Goal: Information Seeking & Learning: Learn about a topic

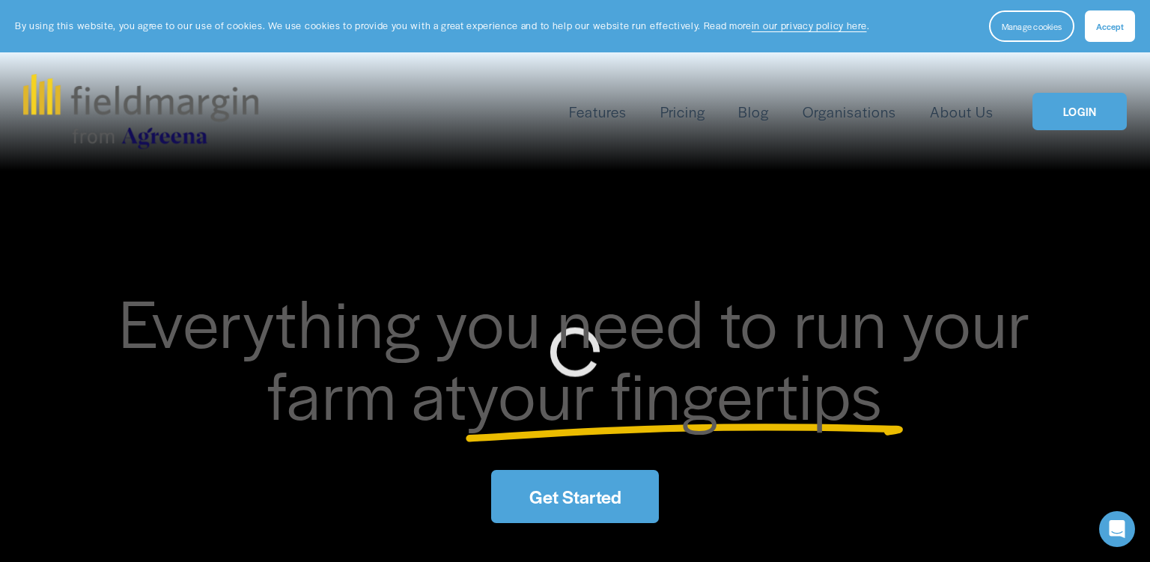
click at [954, 113] on link "About Us" at bounding box center [962, 112] width 64 height 25
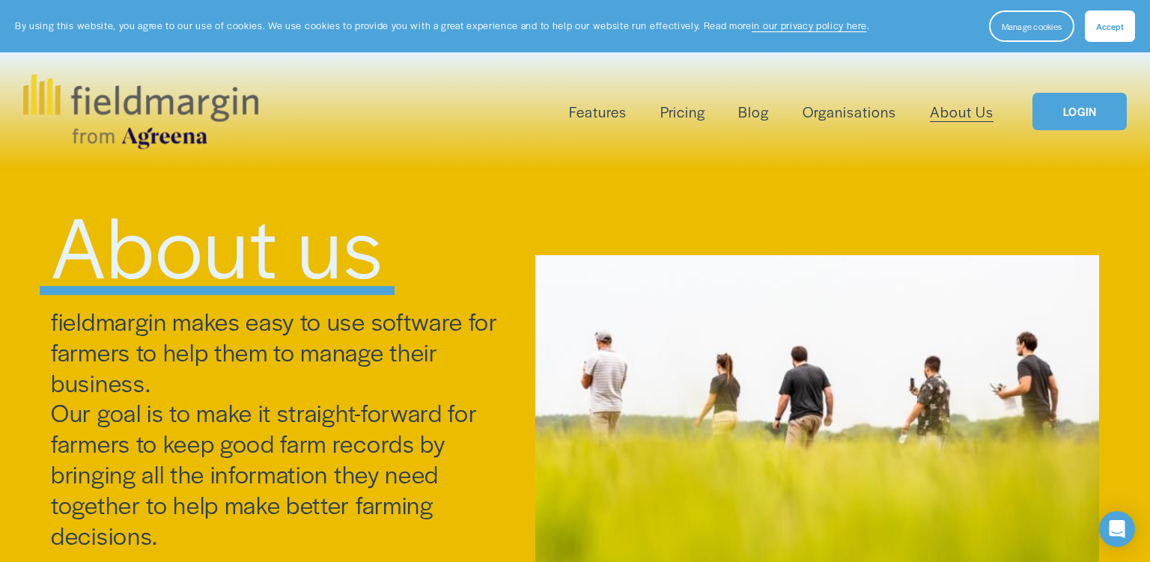
click at [1081, 112] on link "LOGIN" at bounding box center [1079, 112] width 94 height 38
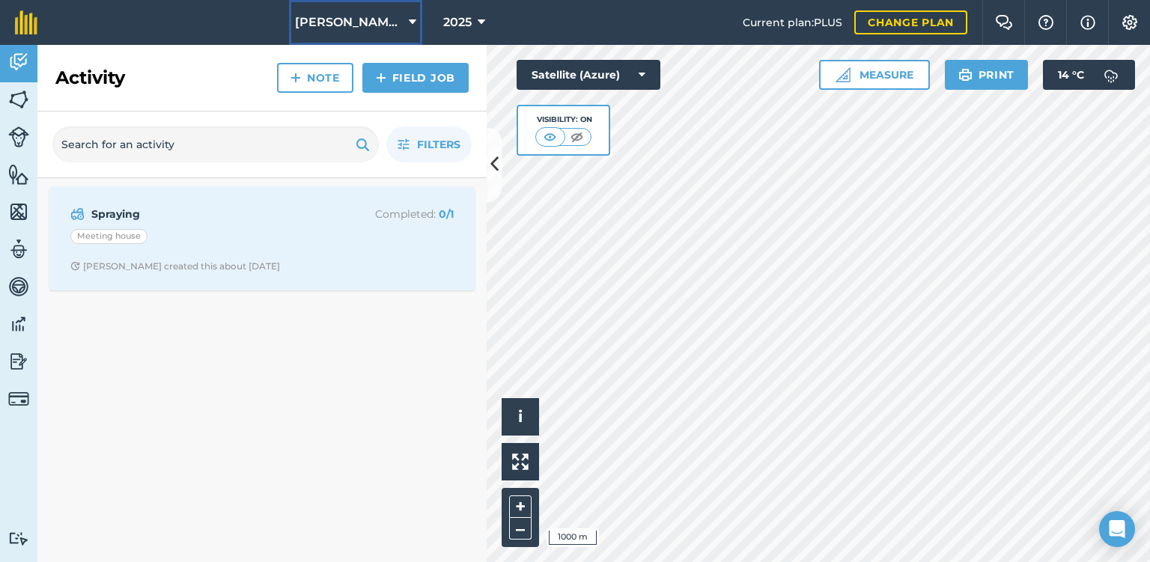
click at [349, 14] on span "Ashby Farms combined" at bounding box center [349, 22] width 108 height 18
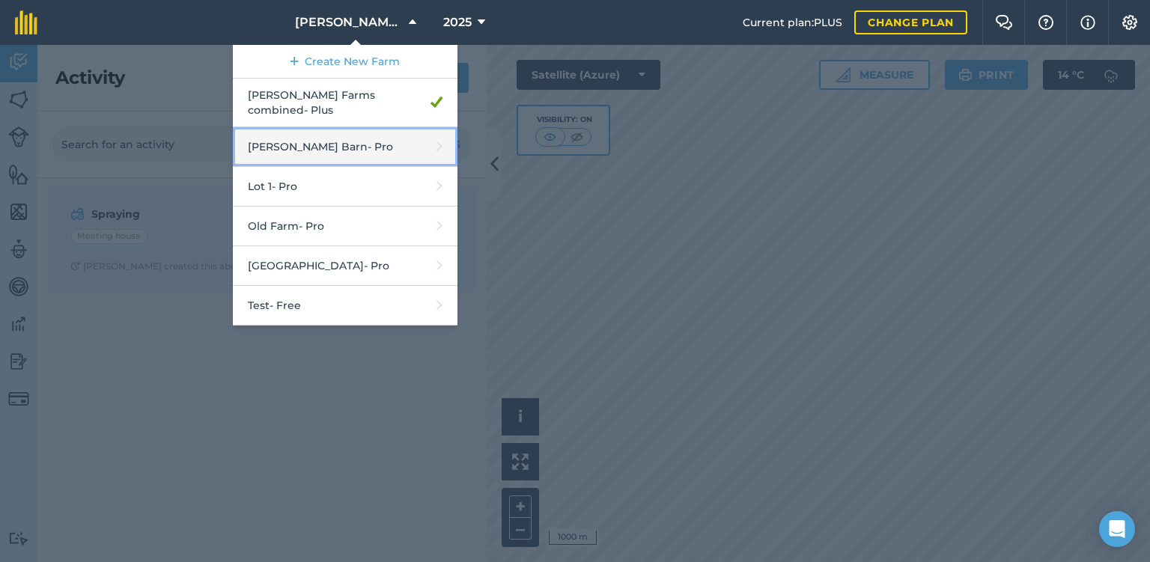
click at [346, 133] on link "Buss Barn - Pro" at bounding box center [345, 147] width 225 height 40
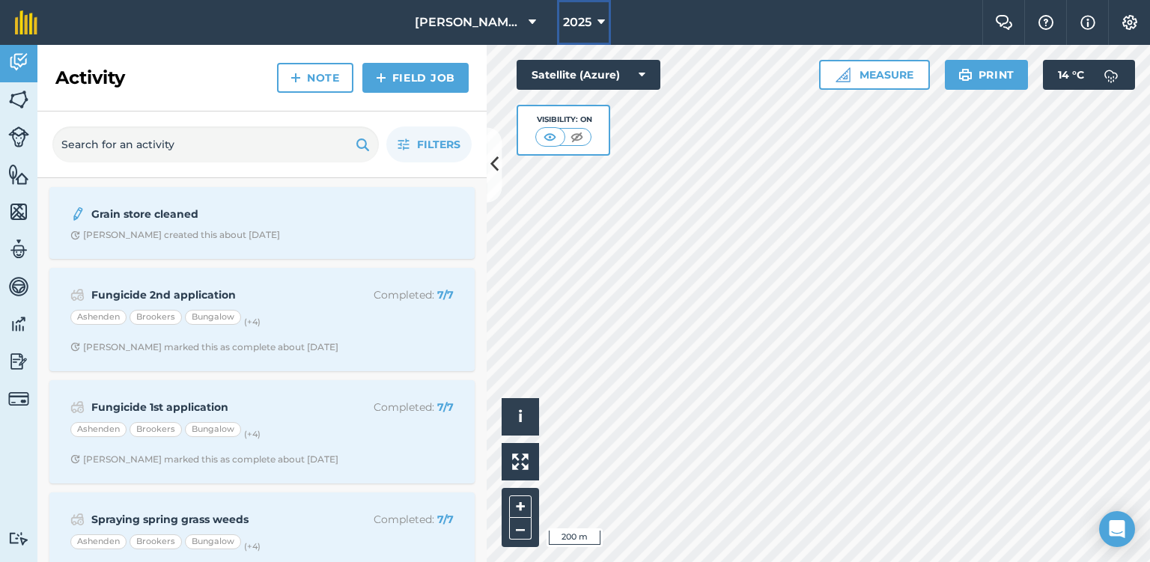
click at [557, 40] on button "2025" at bounding box center [584, 22] width 54 height 45
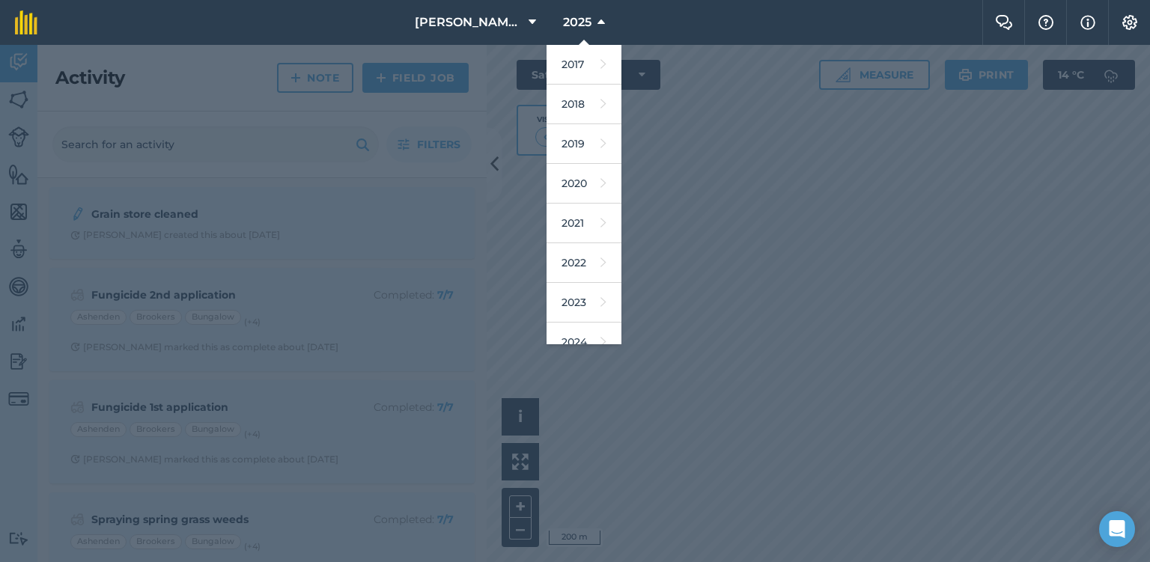
click at [338, 25] on nav "Buss Barn 2025 2017 2018 2019 2020 2021 2022 2023 2024 2025 2026 2027" at bounding box center [517, 22] width 930 height 45
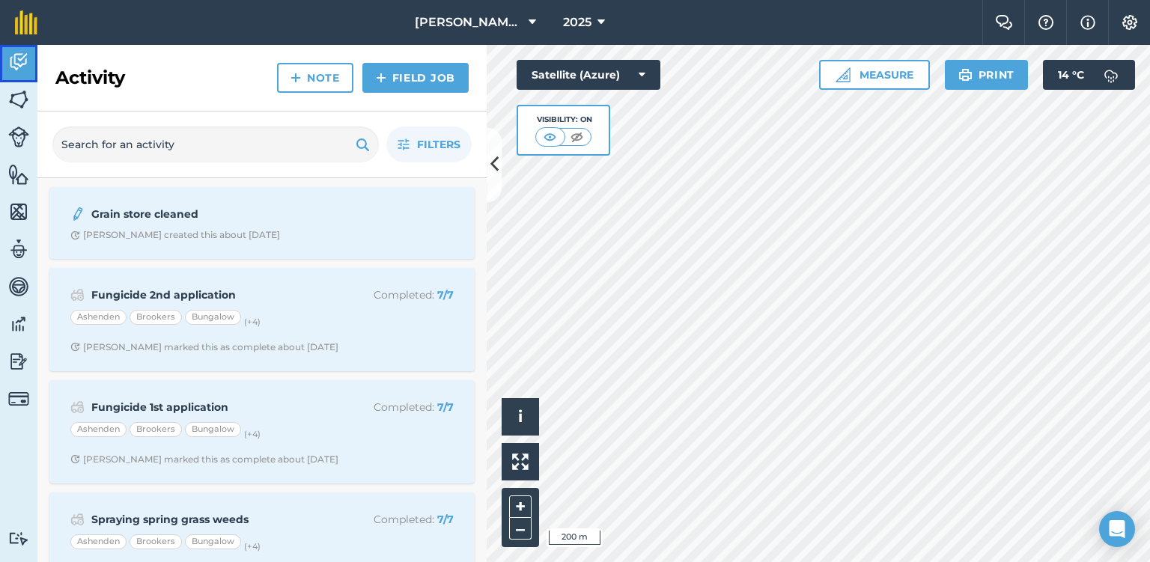
click at [22, 61] on img at bounding box center [18, 62] width 21 height 22
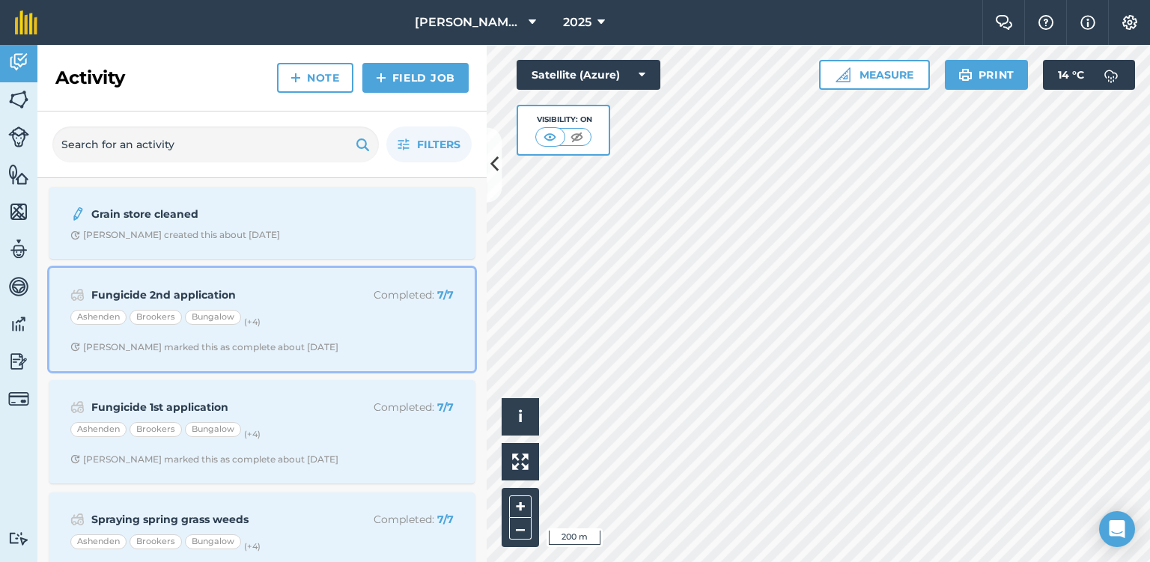
click at [332, 349] on span "Adrian C marked this as complete about 1 month ago" at bounding box center [261, 347] width 383 height 12
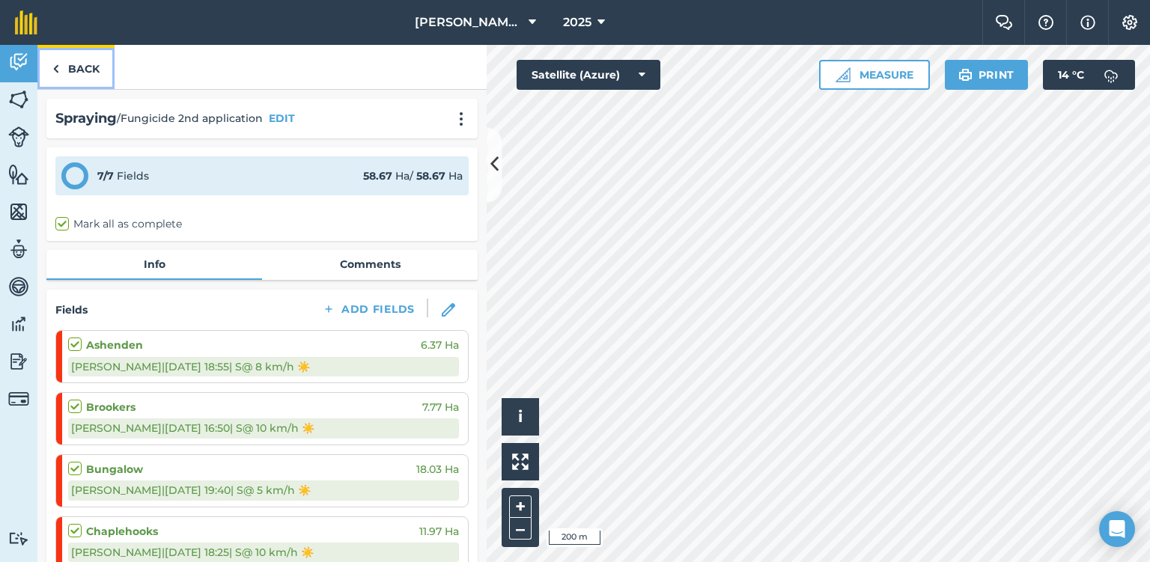
click at [75, 55] on link "Back" at bounding box center [75, 67] width 77 height 44
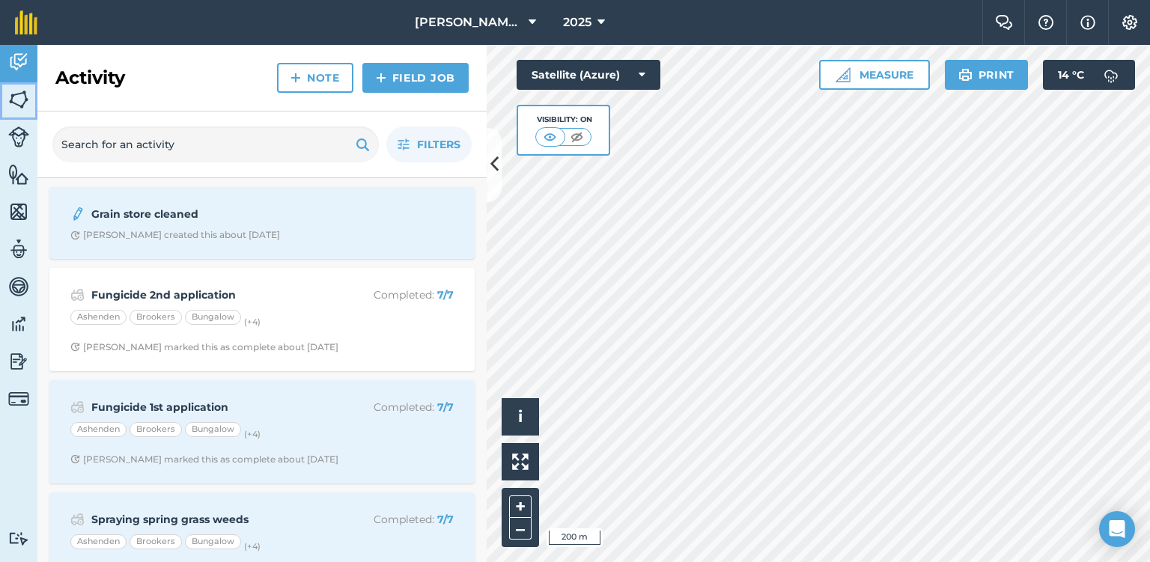
click at [22, 115] on link "Fields" at bounding box center [18, 100] width 37 height 37
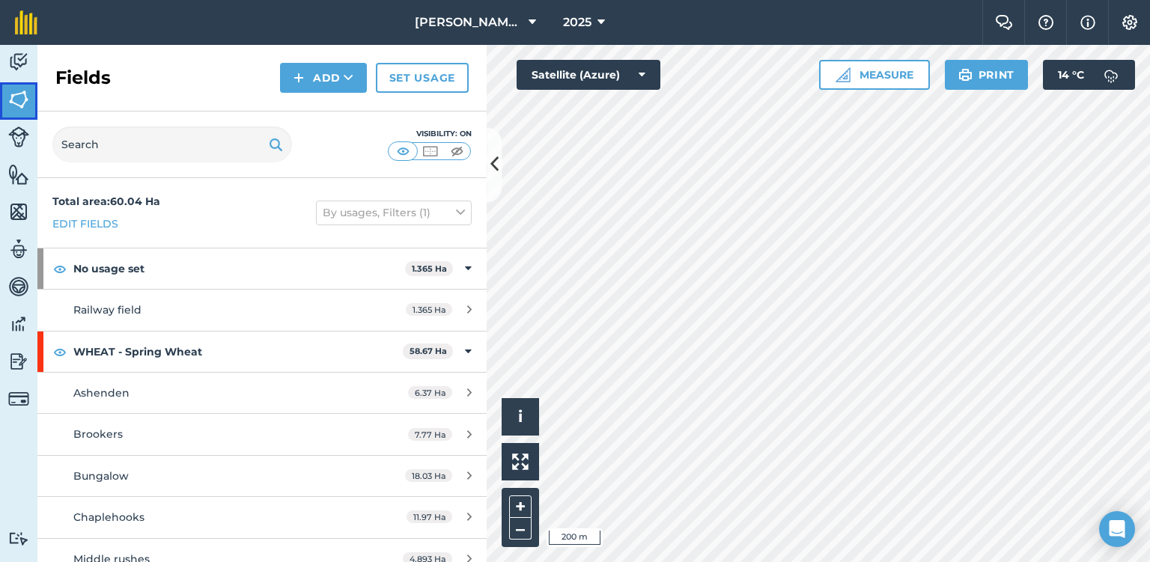
scroll to position [98, 0]
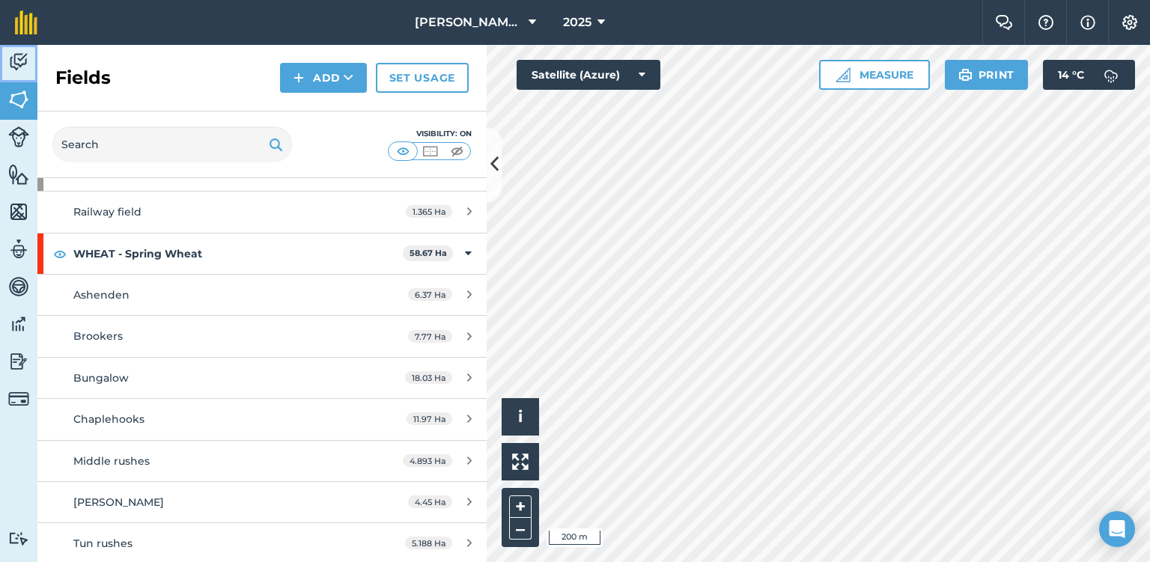
click at [19, 61] on img at bounding box center [18, 62] width 21 height 22
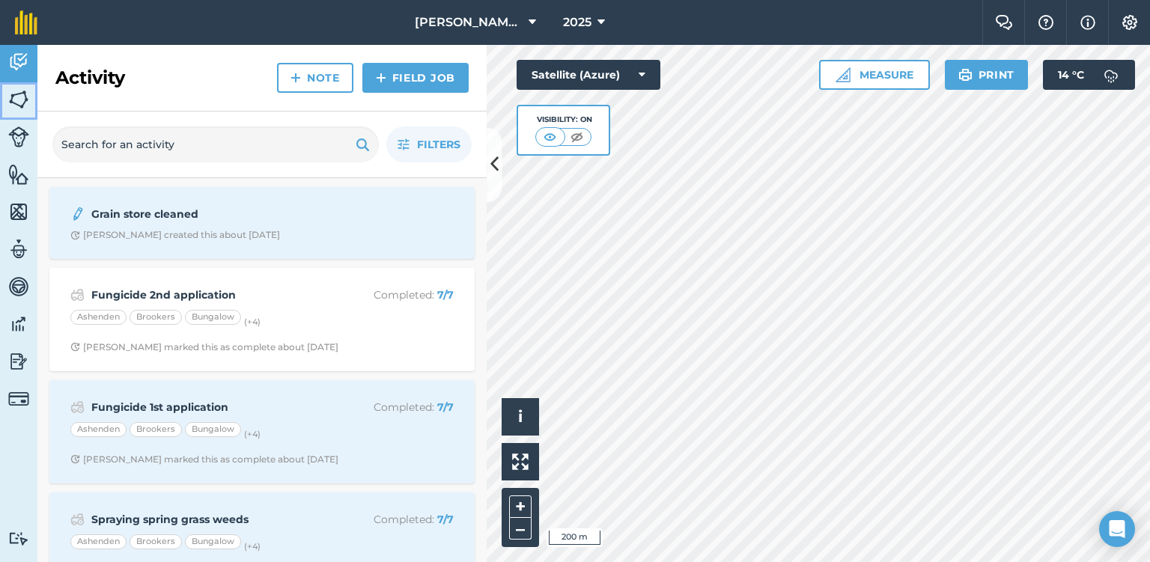
click at [22, 101] on img at bounding box center [18, 99] width 21 height 22
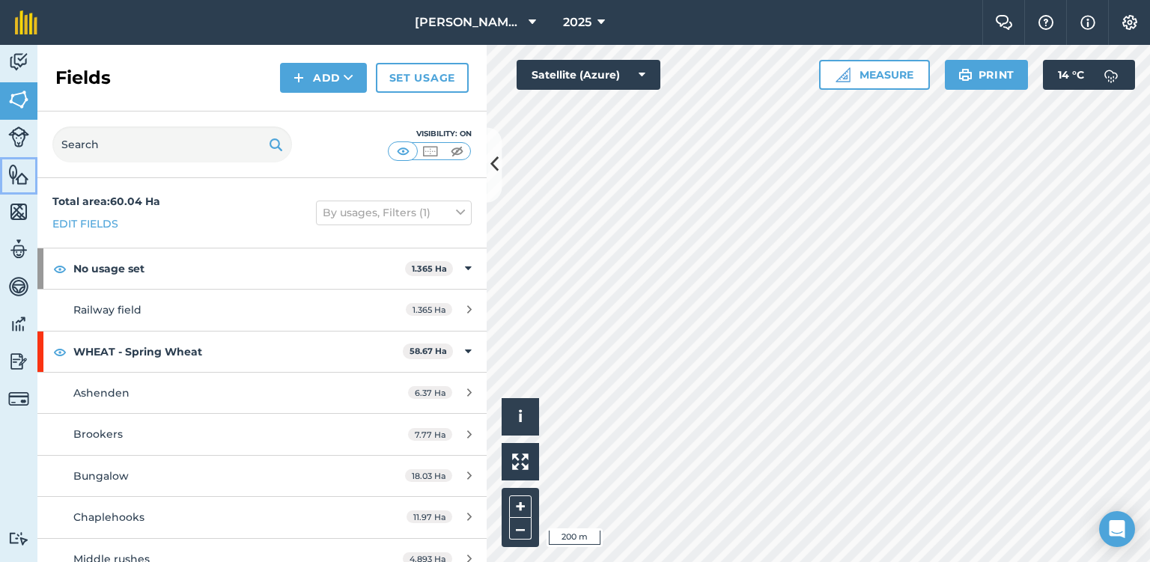
click at [11, 178] on img at bounding box center [18, 174] width 21 height 22
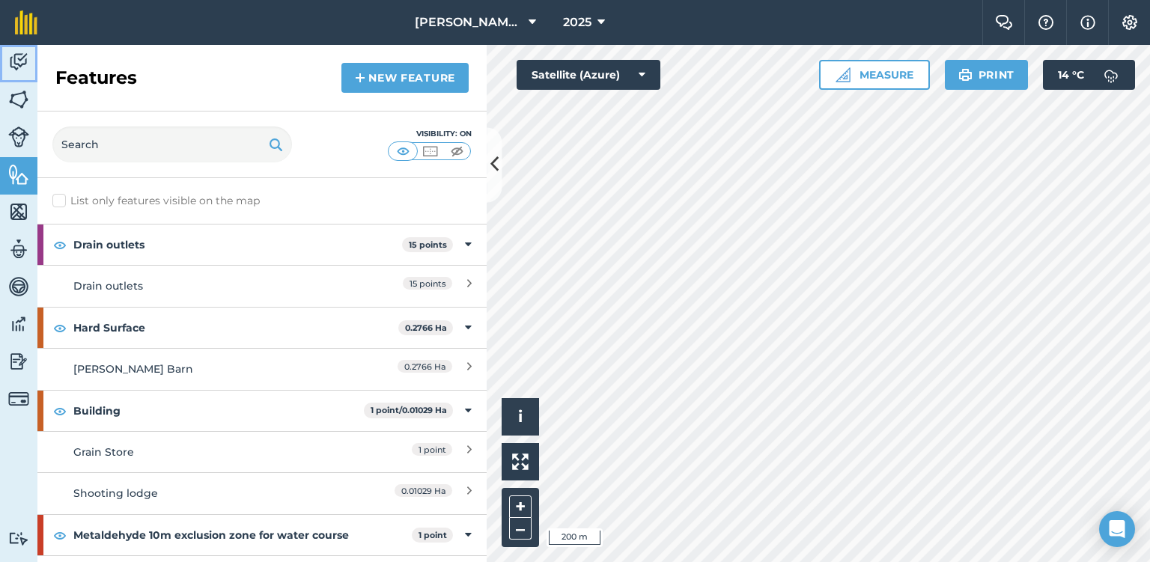
click at [19, 69] on img at bounding box center [18, 62] width 21 height 22
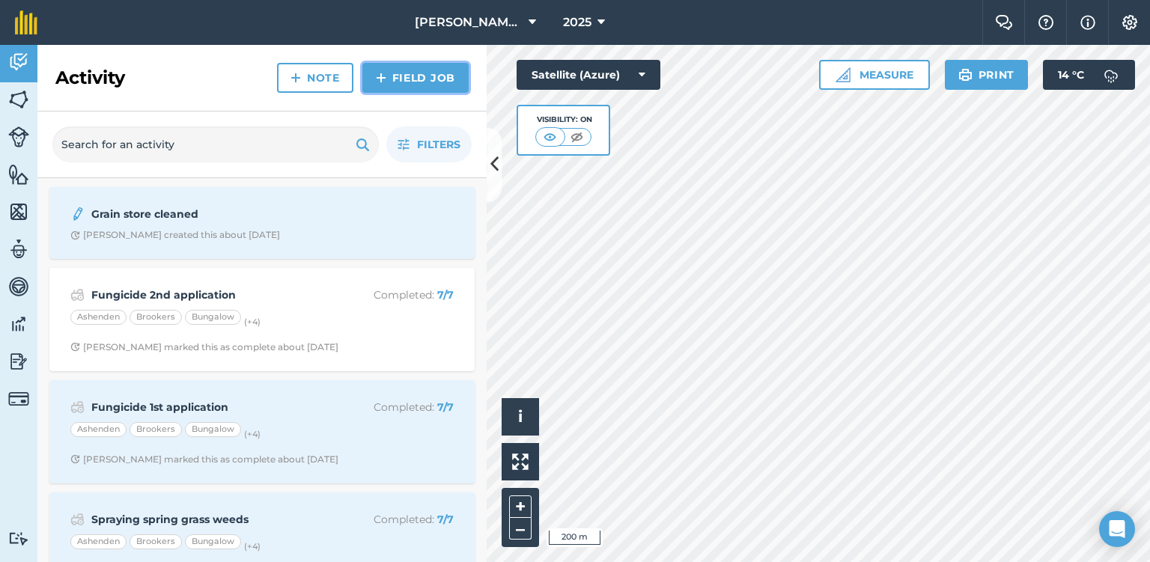
click at [426, 83] on link "Field Job" at bounding box center [415, 78] width 106 height 30
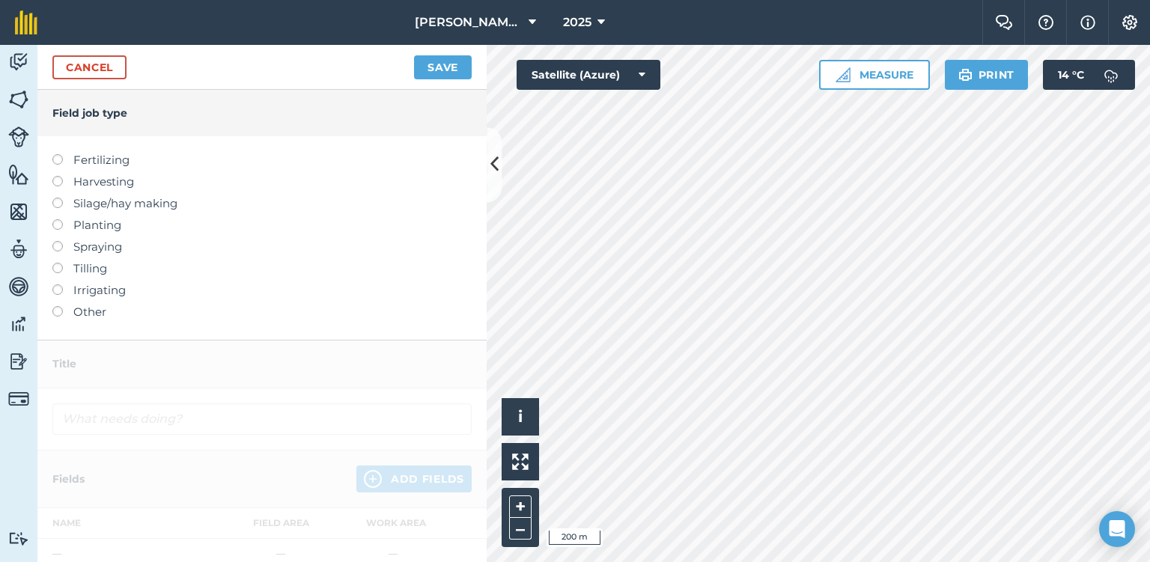
click at [114, 165] on label "Fertilizing" at bounding box center [261, 160] width 419 height 18
type input "Fertilizing"
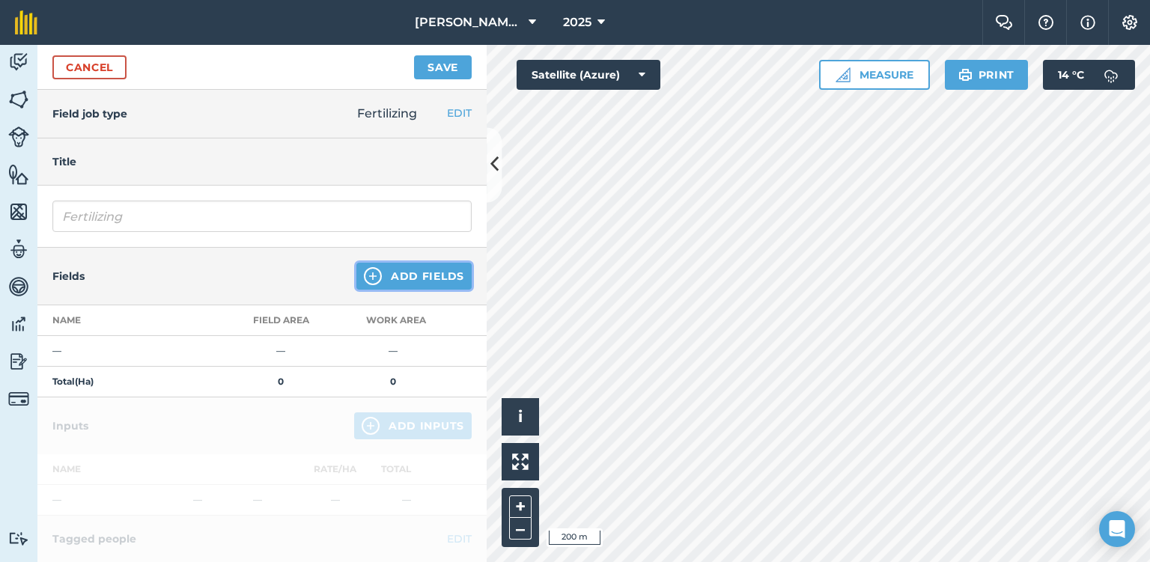
click at [401, 280] on button "Add Fields" at bounding box center [413, 276] width 115 height 27
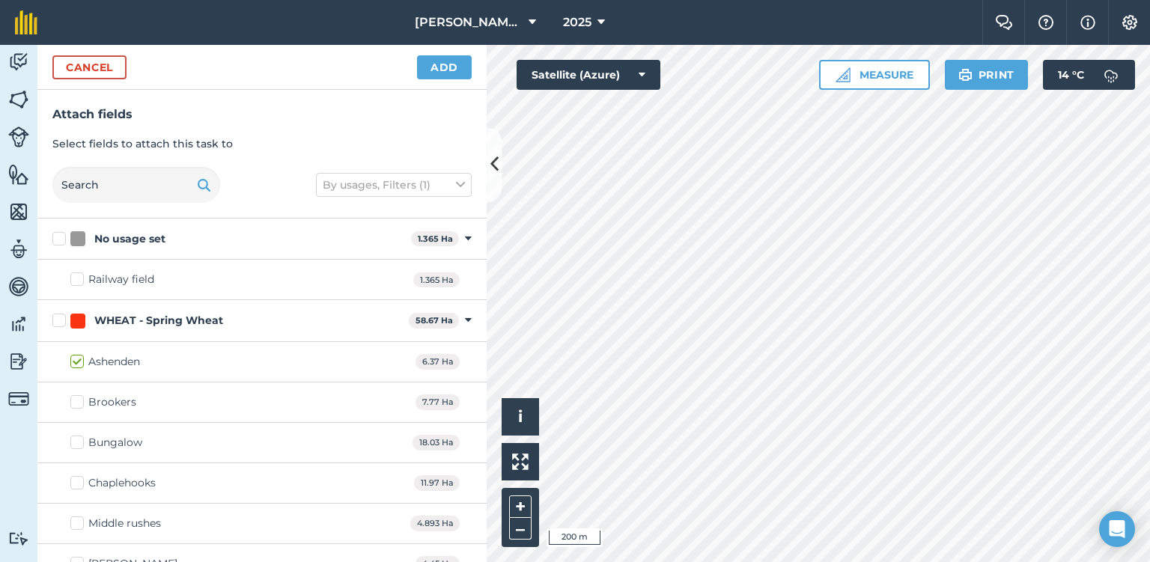
checkbox input "true"
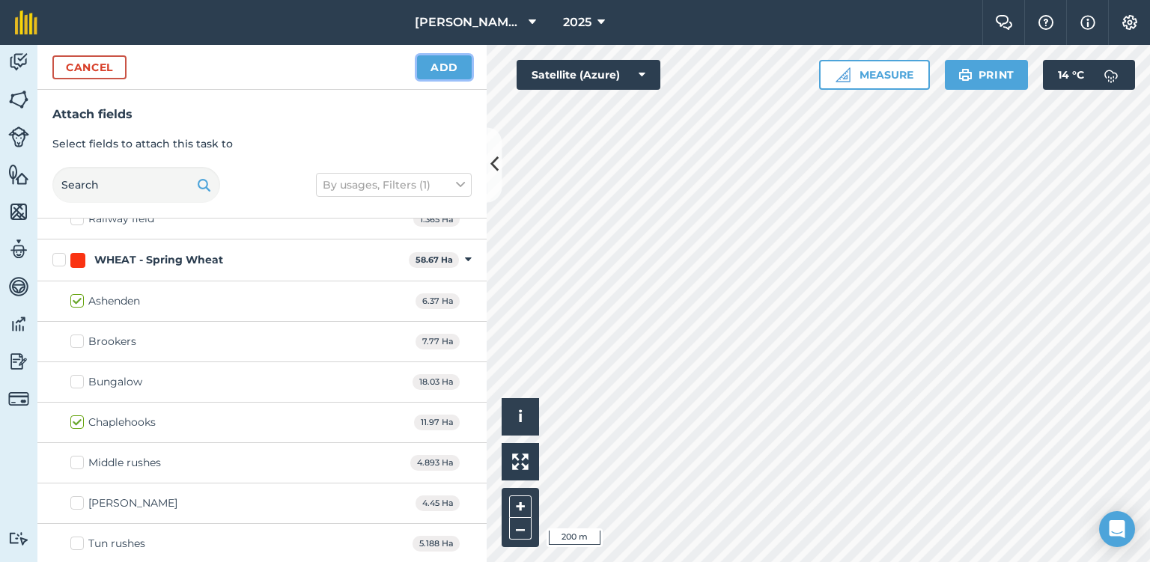
click at [442, 61] on button "Add" at bounding box center [444, 67] width 55 height 24
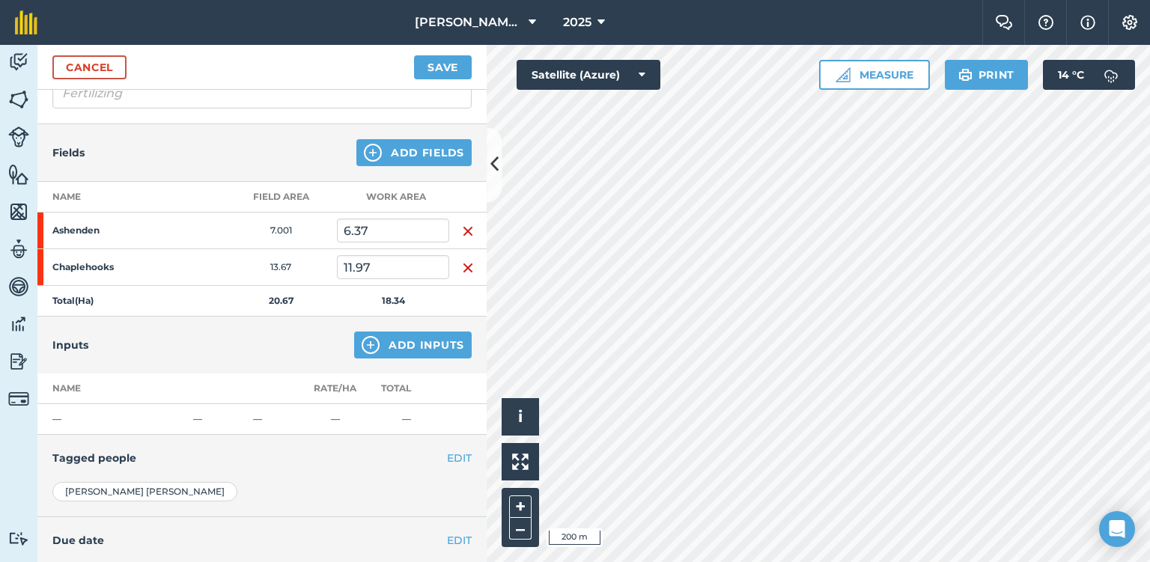
scroll to position [139, 0]
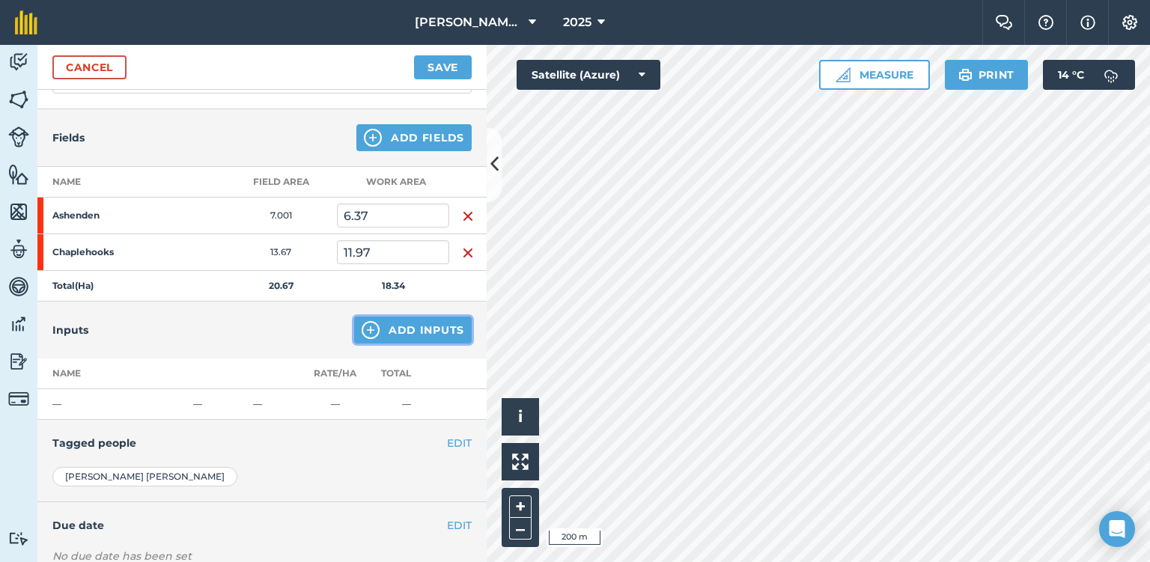
click at [398, 335] on button "Add Inputs" at bounding box center [413, 330] width 118 height 27
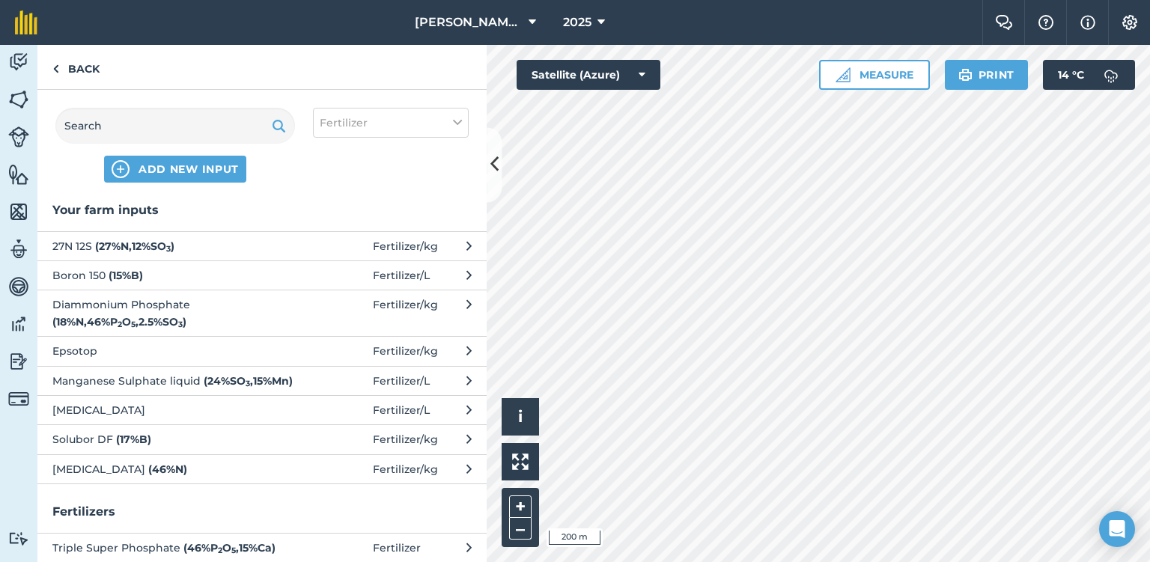
click at [140, 252] on span "27N 12S ( 27 % N , 12 % SO 3 )" at bounding box center [174, 246] width 245 height 16
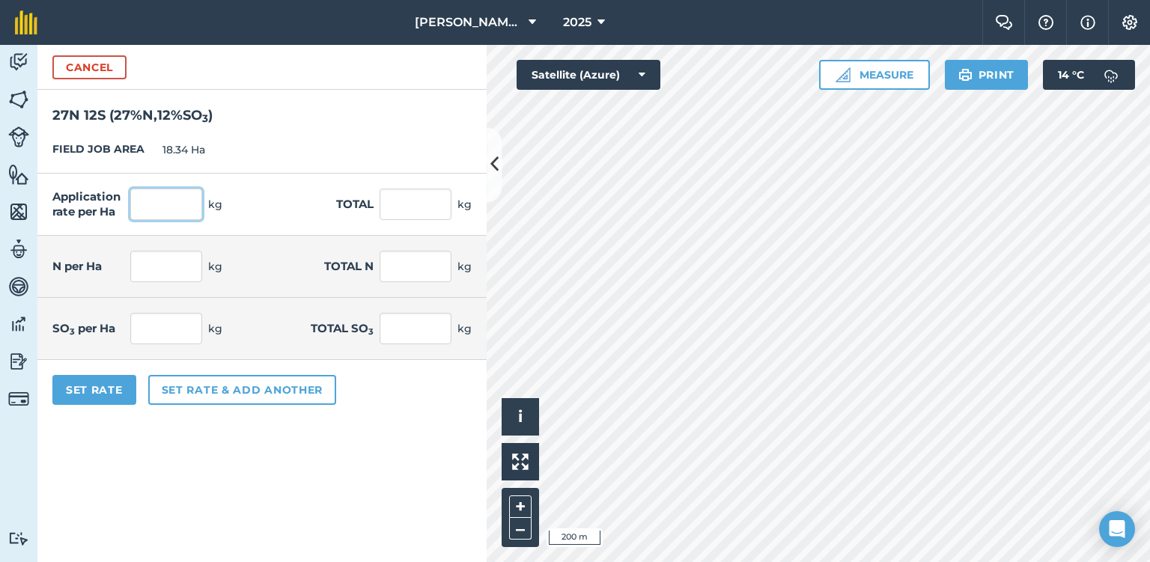
click at [168, 212] on input "text" at bounding box center [166, 204] width 72 height 31
type input "100"
type input "1,834"
type input "27"
type input "495.18"
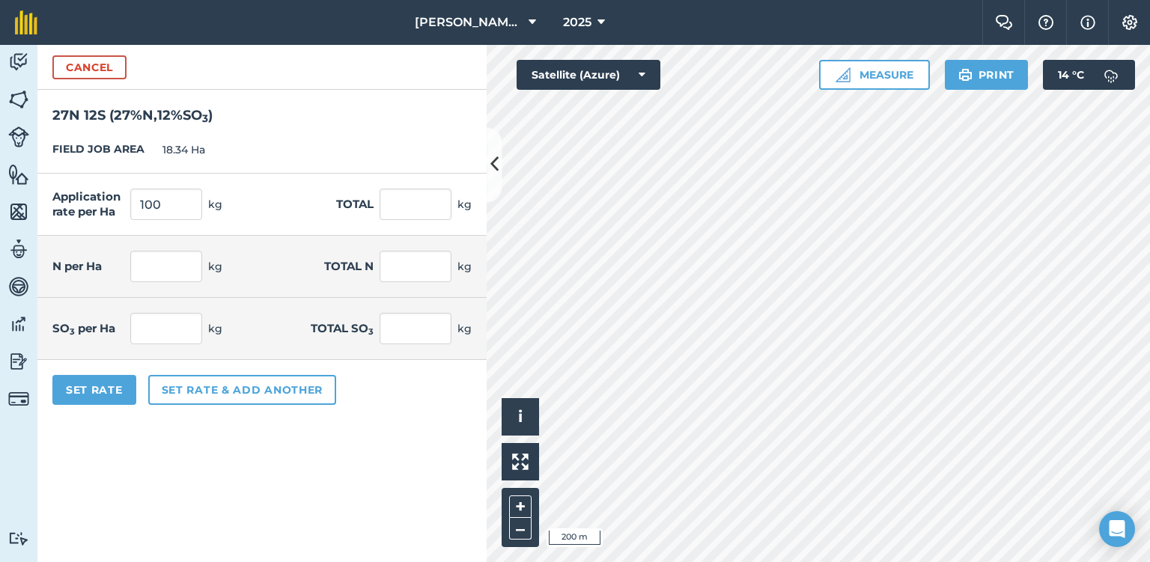
type input "12"
type input "220.08"
click at [216, 298] on div "SO 3 per Ha 12 kg Total SO 3 220.08 kg" at bounding box center [261, 329] width 449 height 62
click at [85, 391] on button "Set Rate" at bounding box center [94, 390] width 84 height 30
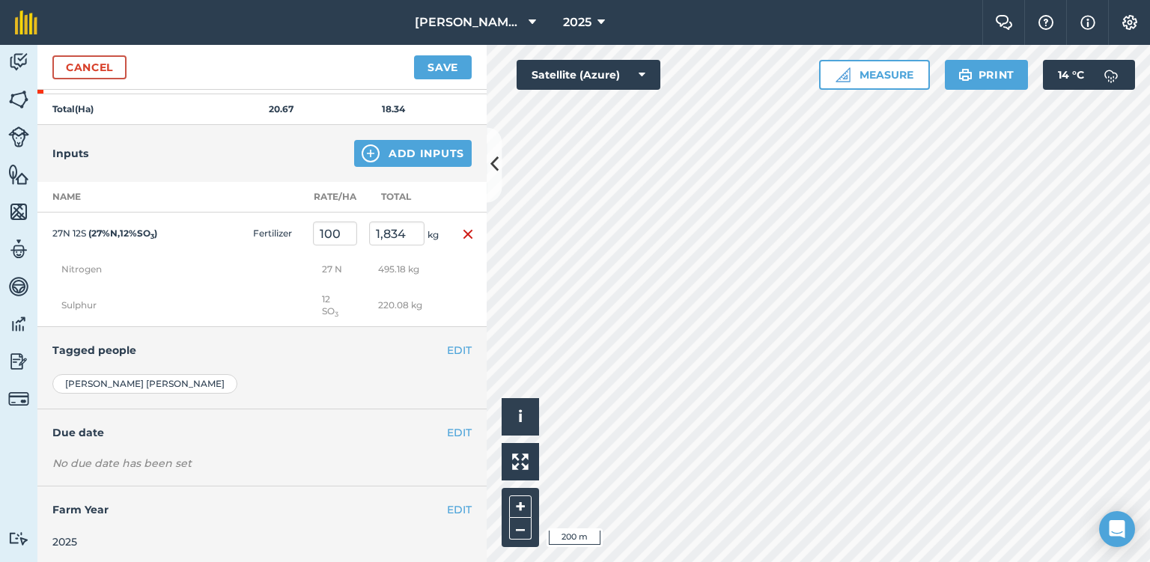
scroll to position [0, 0]
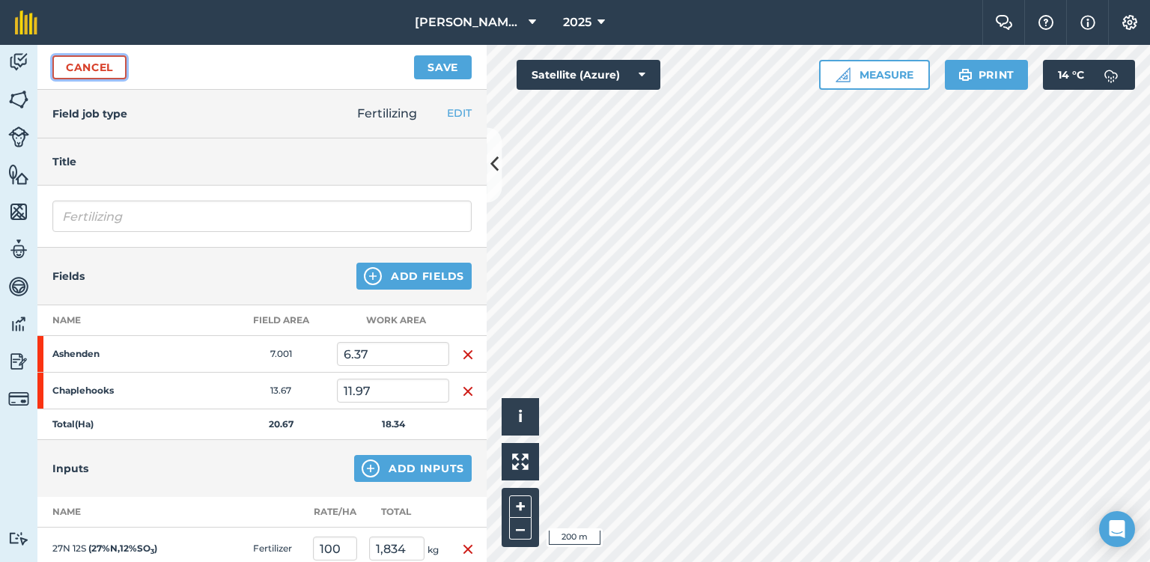
click at [100, 64] on link "Cancel" at bounding box center [89, 67] width 74 height 24
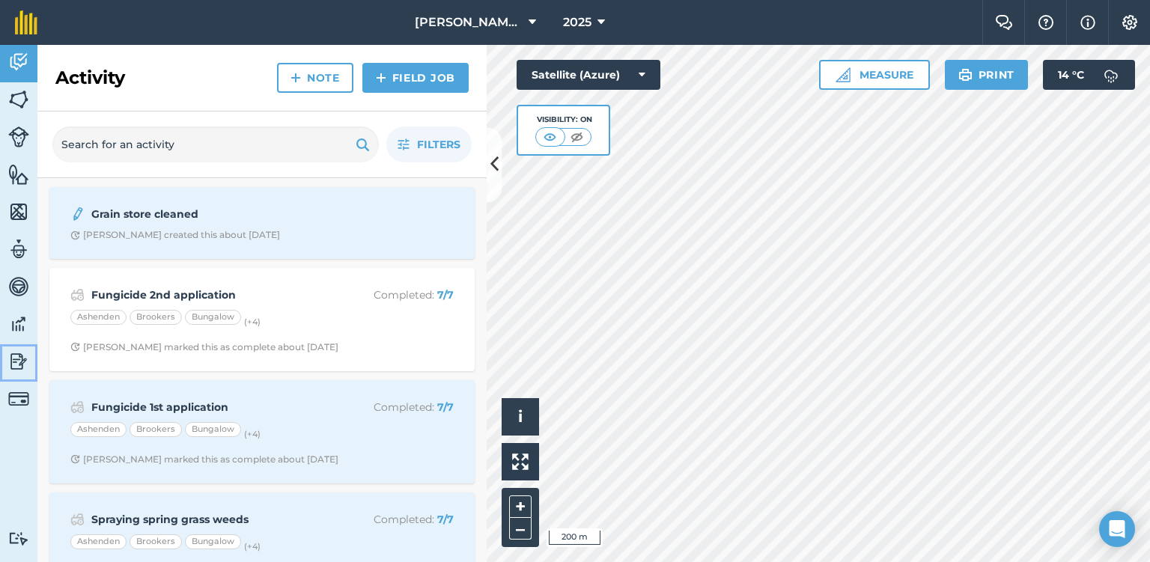
click at [36, 368] on link "Reporting" at bounding box center [18, 362] width 37 height 37
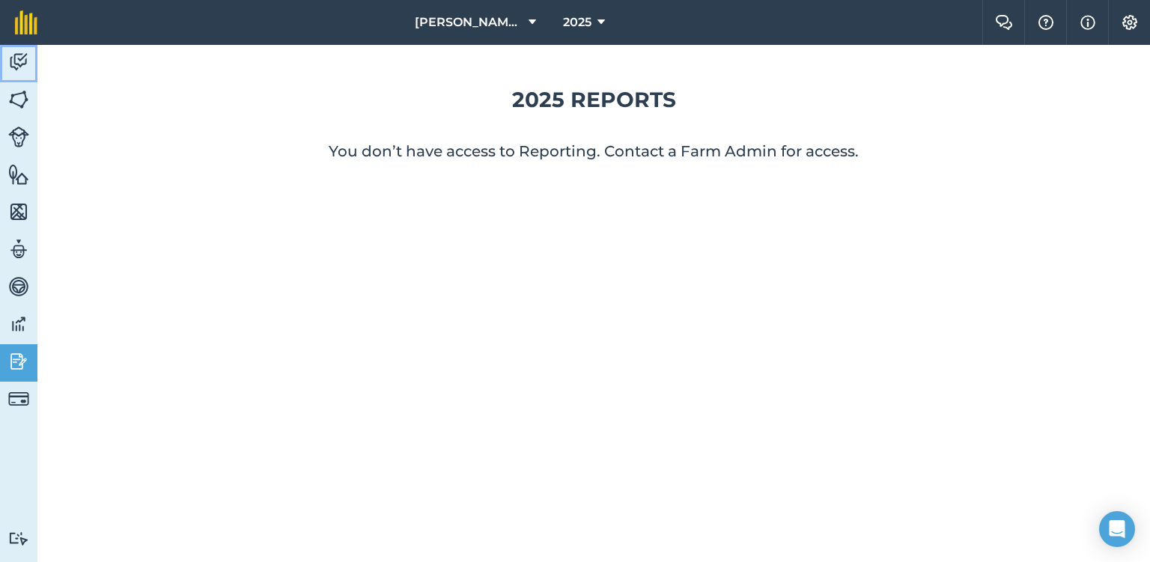
click at [18, 57] on img at bounding box center [18, 62] width 21 height 22
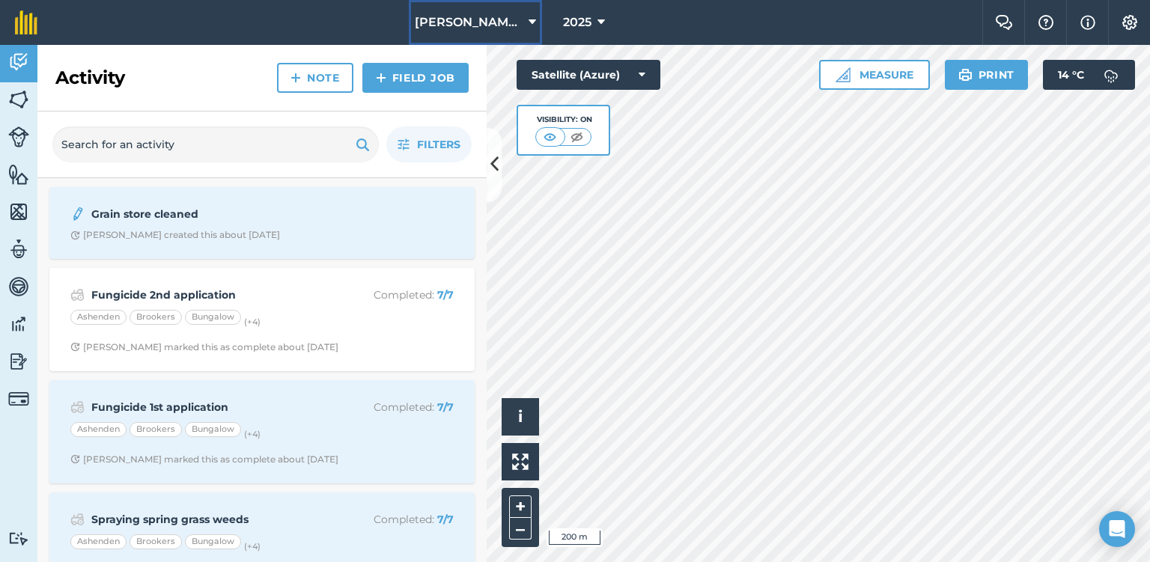
click at [463, 35] on button "Buss Barn" at bounding box center [475, 22] width 133 height 45
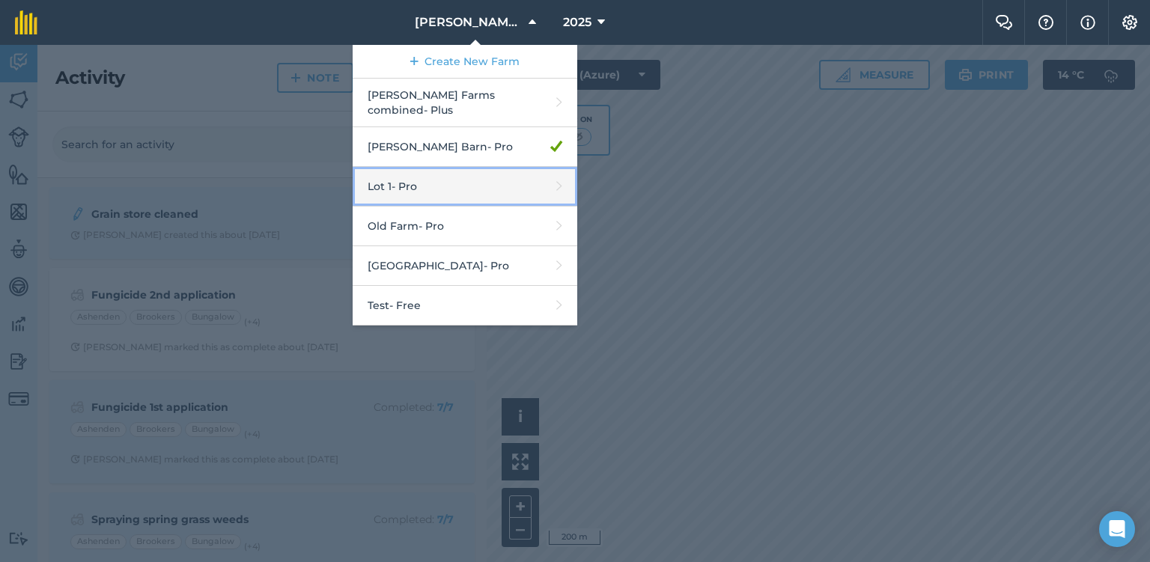
click at [410, 167] on link "Lot 1 - Pro" at bounding box center [465, 187] width 225 height 40
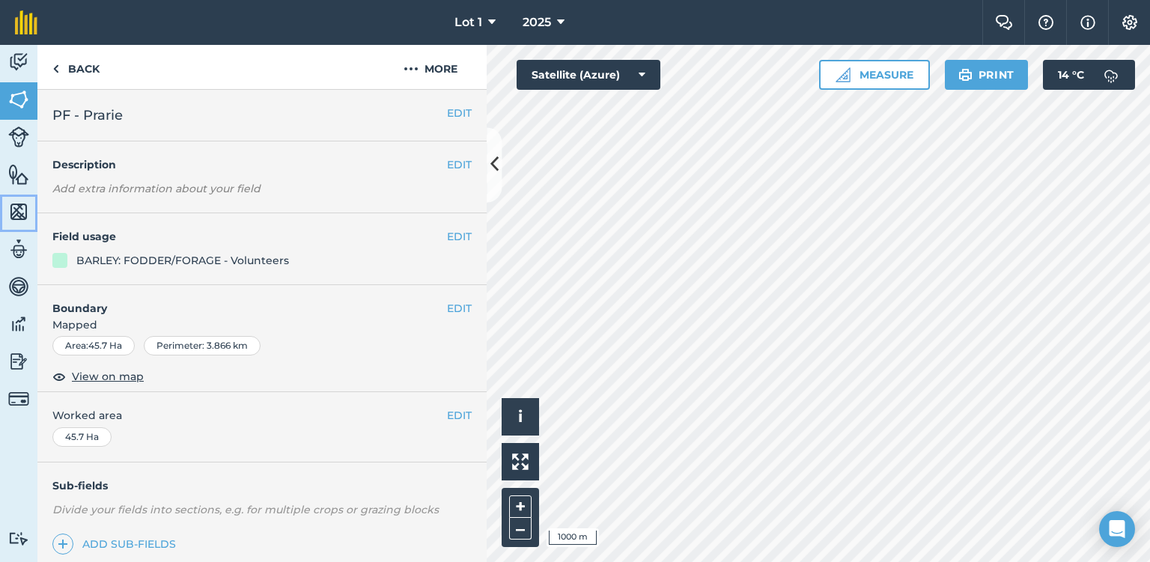
click at [16, 214] on img at bounding box center [18, 212] width 21 height 22
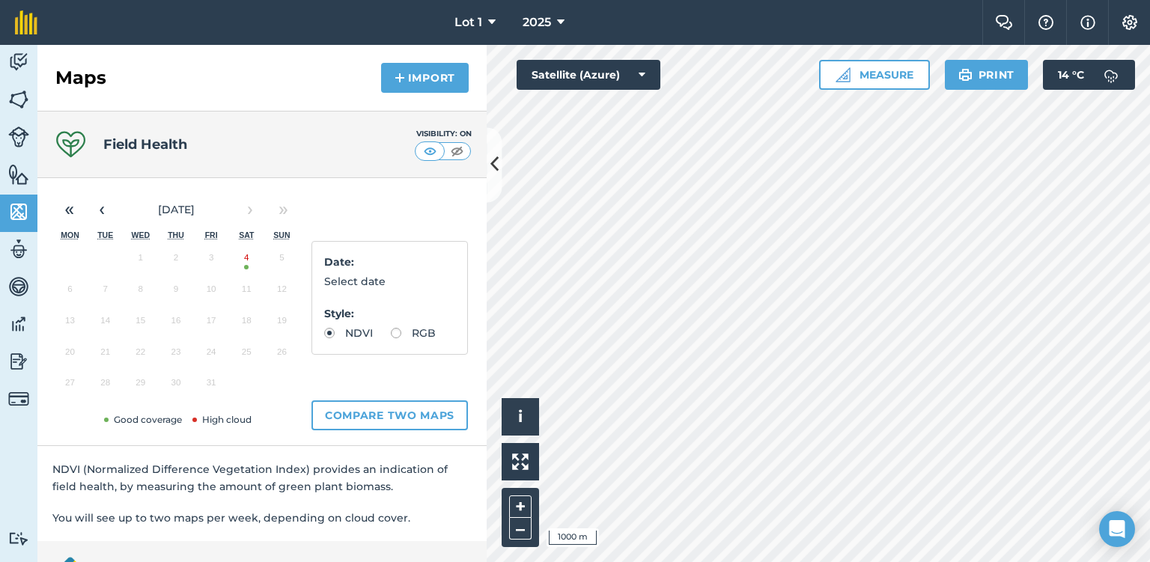
click at [244, 267] on button "4" at bounding box center [246, 261] width 35 height 31
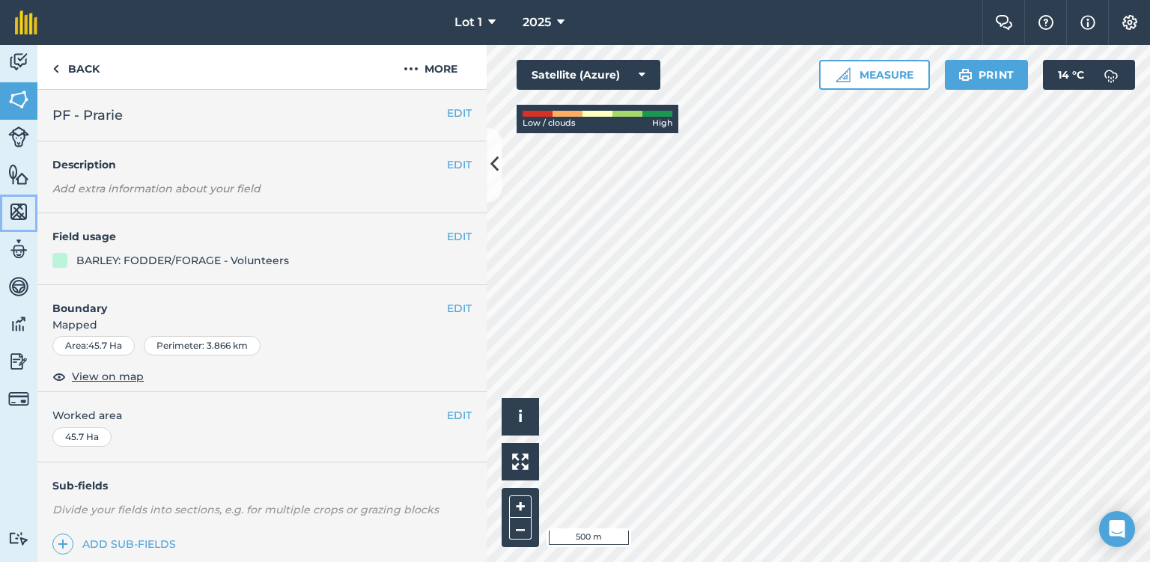
click at [17, 213] on img at bounding box center [18, 212] width 21 height 22
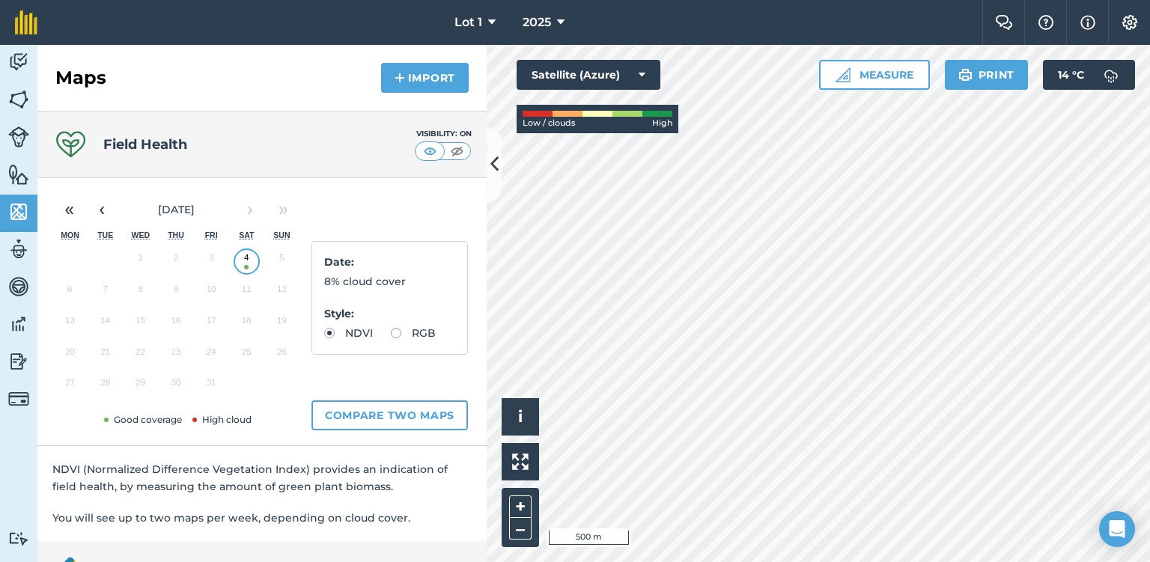
click at [399, 331] on label "RGB" at bounding box center [413, 333] width 45 height 10
radio input "true"
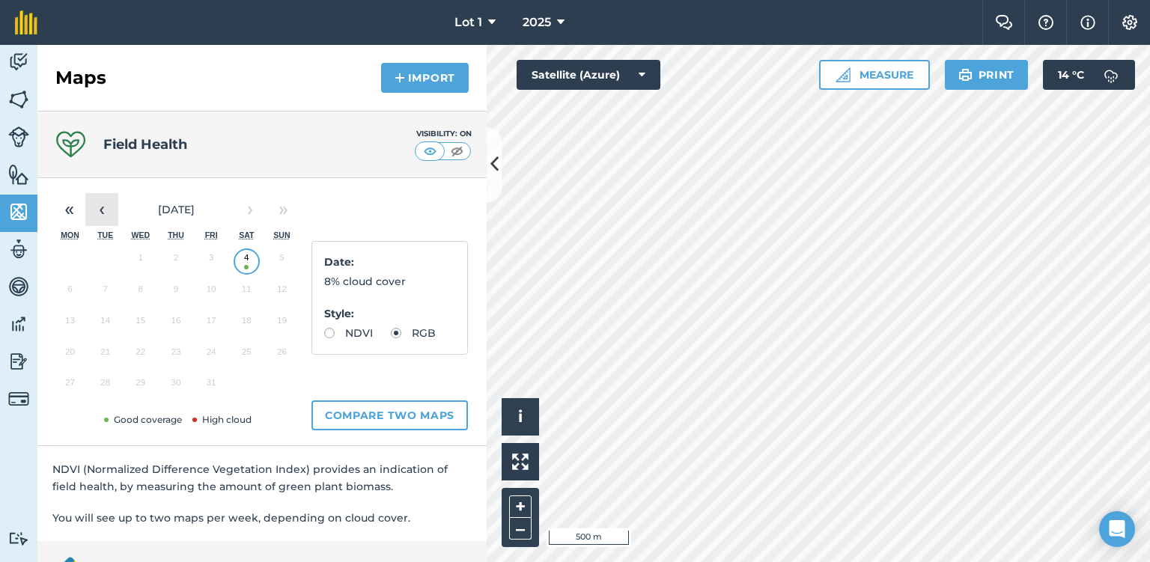
click at [105, 212] on button "‹" at bounding box center [101, 209] width 33 height 33
click at [63, 388] on button "29" at bounding box center [69, 386] width 35 height 31
click at [328, 334] on label "NDVI" at bounding box center [348, 333] width 49 height 10
radio input "true"
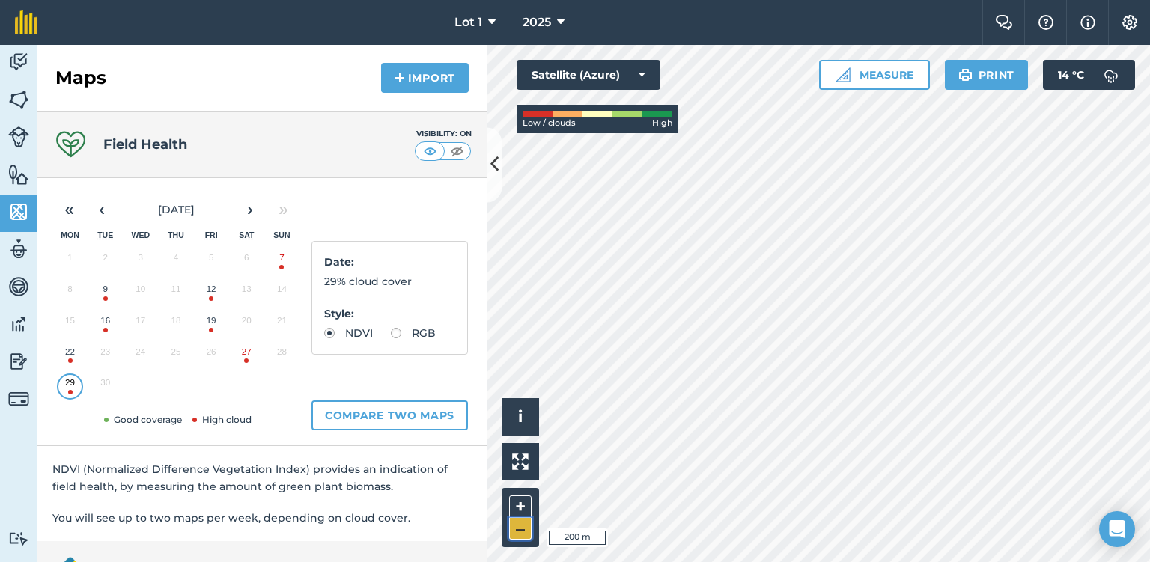
click at [516, 535] on button "–" at bounding box center [520, 529] width 22 height 22
click at [860, 76] on div "Hello i © 2025 TomTom, Microsoft 500 m + – Satellite (Azure) Low / clouds High …" at bounding box center [818, 303] width 663 height 517
click at [717, 40] on div "Lot 1 2025 Farm Chat Help Info Settings Lot 1 - 2025 Reproduced with the permis…" at bounding box center [575, 281] width 1150 height 562
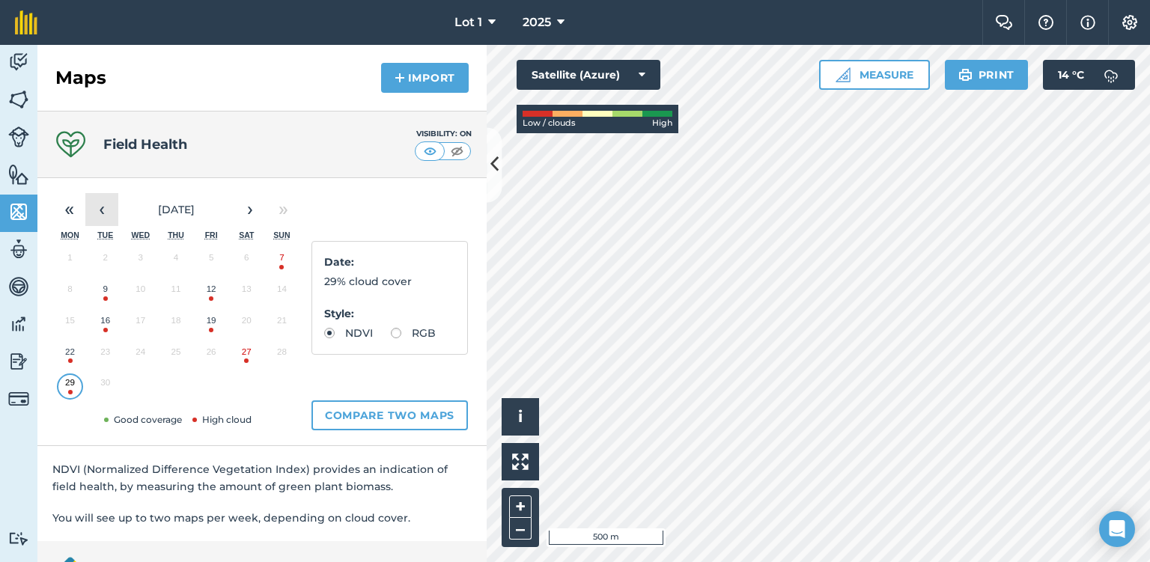
click at [98, 200] on button "‹" at bounding box center [101, 209] width 33 height 33
click at [106, 295] on button "8" at bounding box center [105, 292] width 35 height 31
click at [105, 208] on button "‹" at bounding box center [101, 209] width 33 height 33
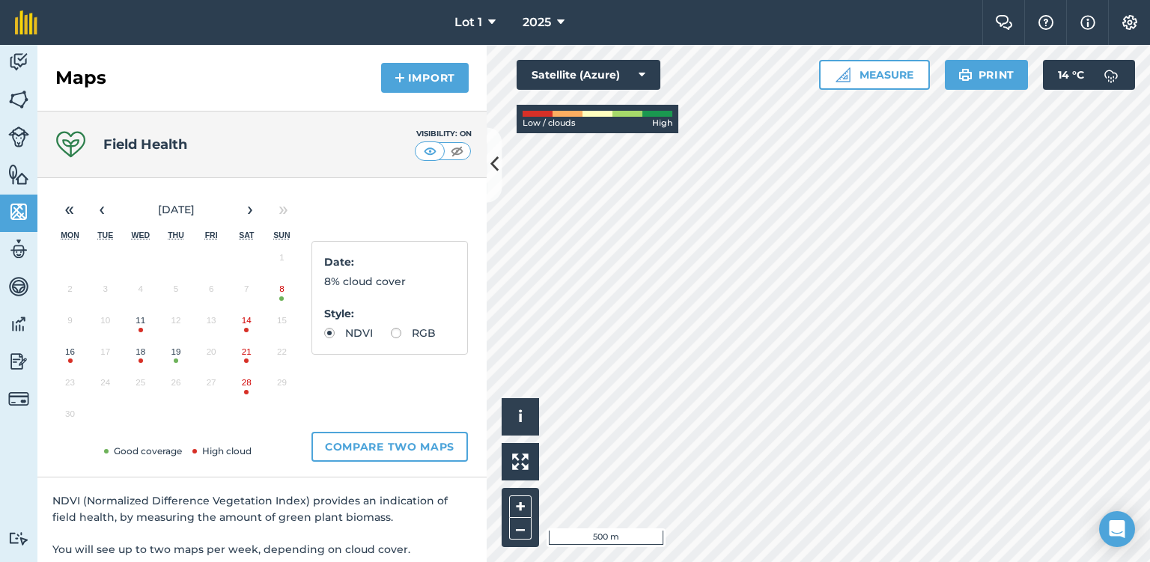
click at [168, 362] on button "19" at bounding box center [175, 355] width 35 height 31
